Goal: Complete application form: Complete application form

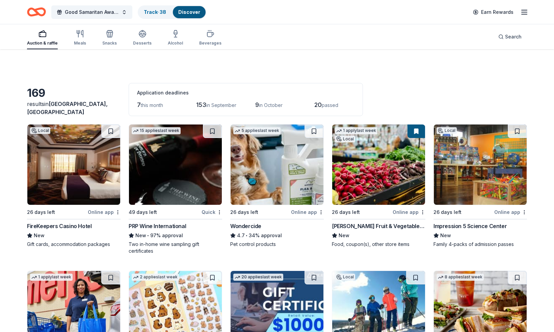
scroll to position [2673, 0]
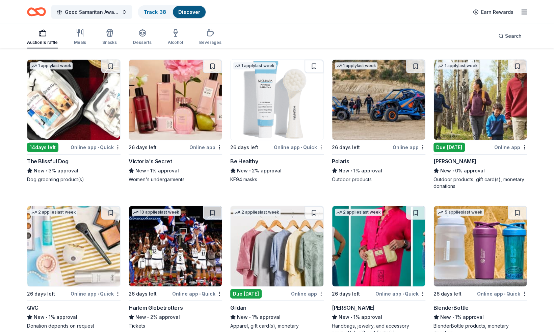
click at [476, 105] on img at bounding box center [479, 100] width 93 height 80
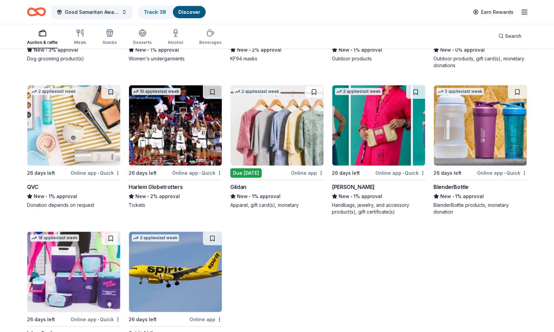
scroll to position [2803, 0]
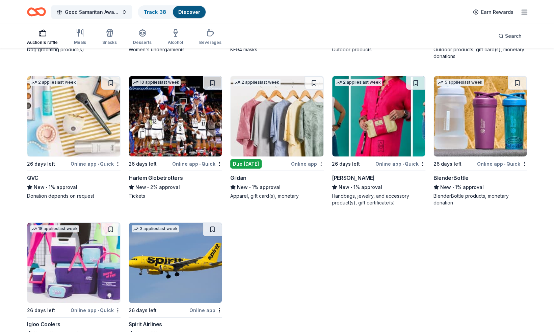
click at [266, 136] on img at bounding box center [276, 116] width 93 height 80
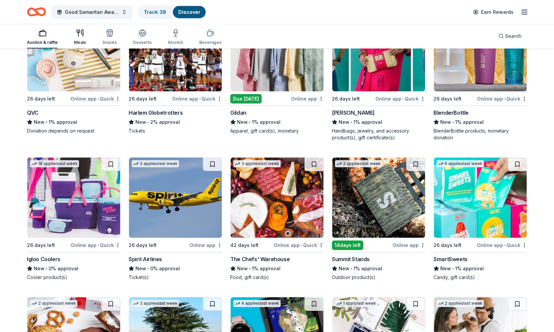
click at [80, 35] on icon "button" at bounding box center [80, 33] width 8 height 8
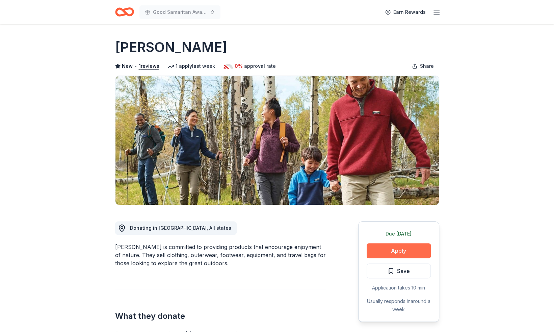
click at [395, 245] on button "Apply" at bounding box center [398, 250] width 64 height 15
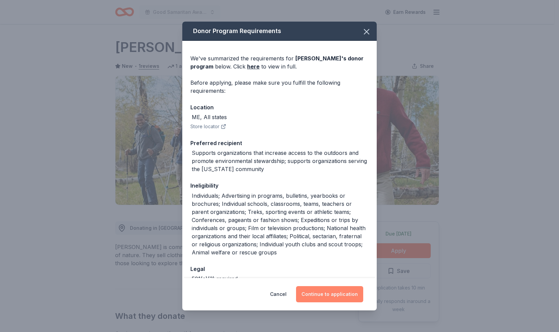
click at [337, 292] on button "Continue to application" at bounding box center [329, 294] width 67 height 16
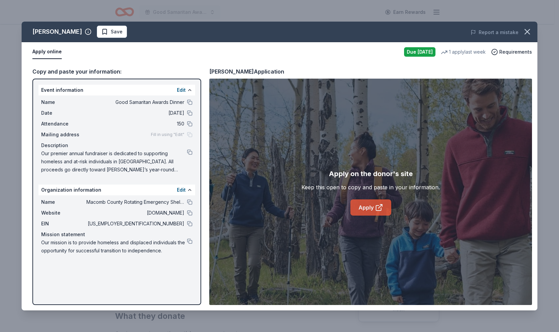
click at [376, 204] on icon at bounding box center [379, 207] width 8 height 8
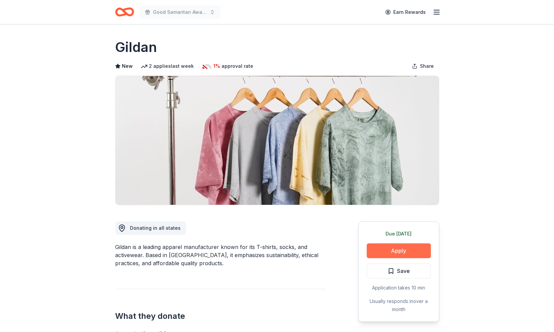
click at [399, 251] on button "Apply" at bounding box center [398, 250] width 64 height 15
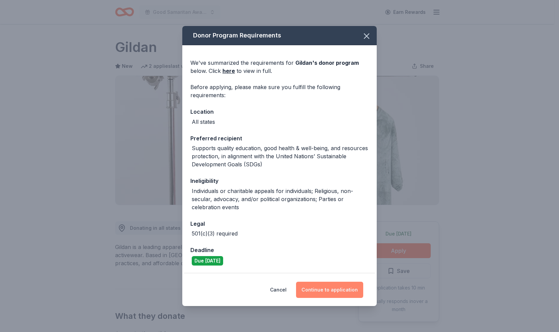
click at [336, 291] on button "Continue to application" at bounding box center [329, 290] width 67 height 16
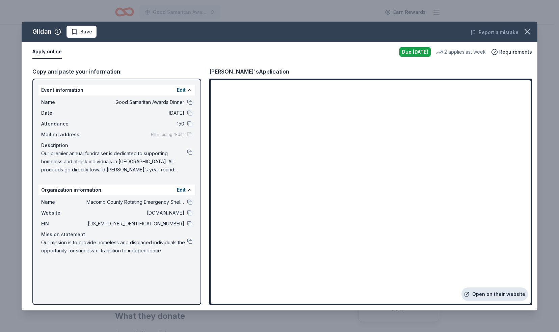
click at [504, 294] on link "Open on their website" at bounding box center [494, 293] width 66 height 13
click at [528, 35] on icon "button" at bounding box center [526, 31] width 9 height 9
